Goal: Task Accomplishment & Management: Use online tool/utility

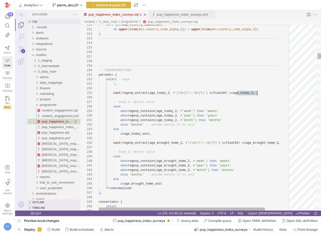
scroll to position [18, 158]
